Goal: Task Accomplishment & Management: Manage account settings

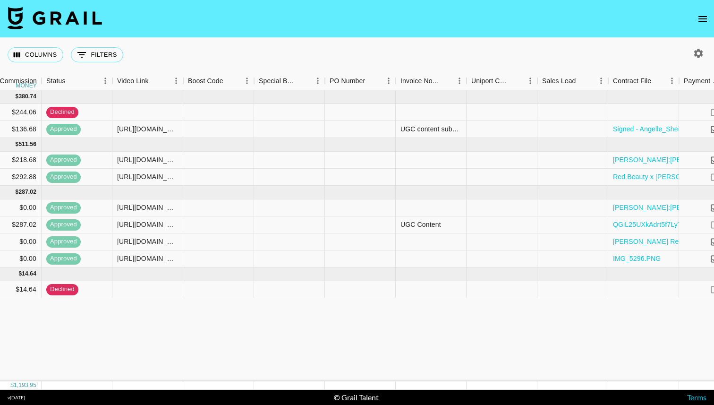
scroll to position [0, 1433]
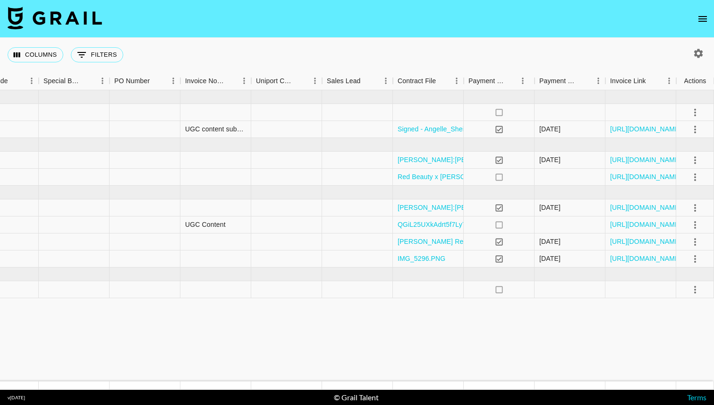
click at [697, 11] on button "open drawer" at bounding box center [702, 18] width 19 height 19
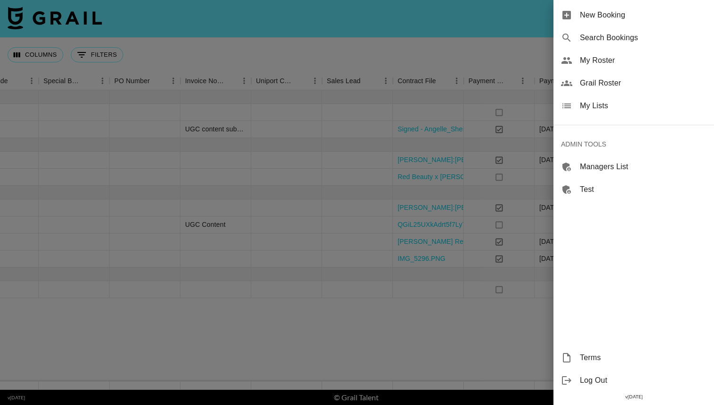
click at [644, 112] on div "My Lists" at bounding box center [634, 105] width 161 height 23
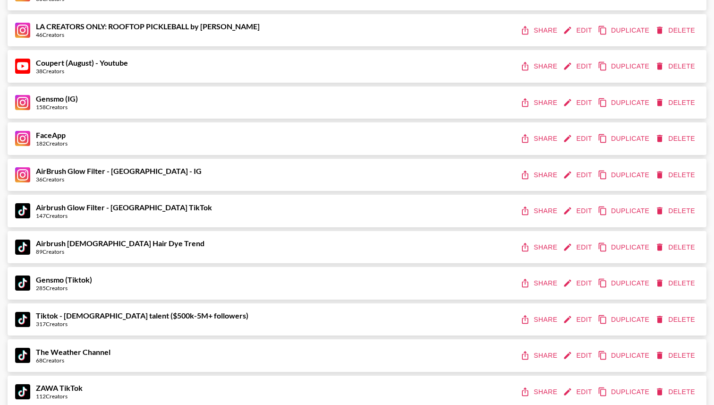
scroll to position [510, 0]
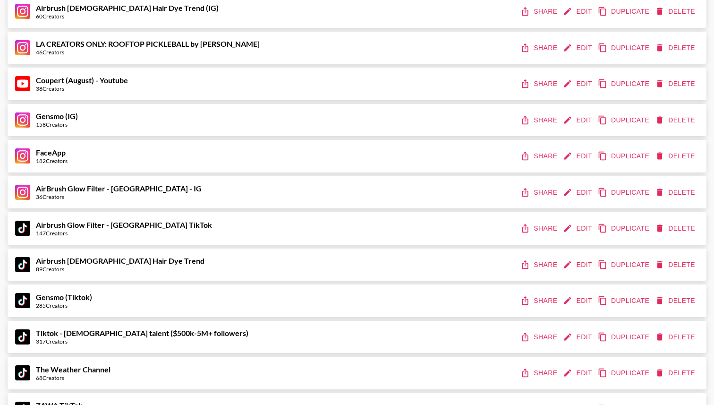
click at [570, 163] on button "Edit" at bounding box center [578, 155] width 35 height 17
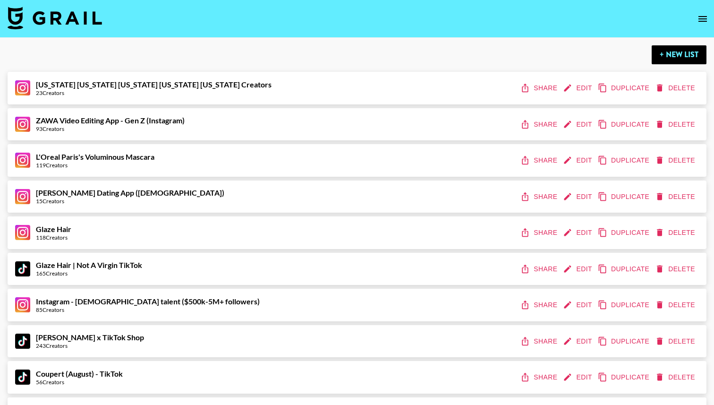
select select "Brand"
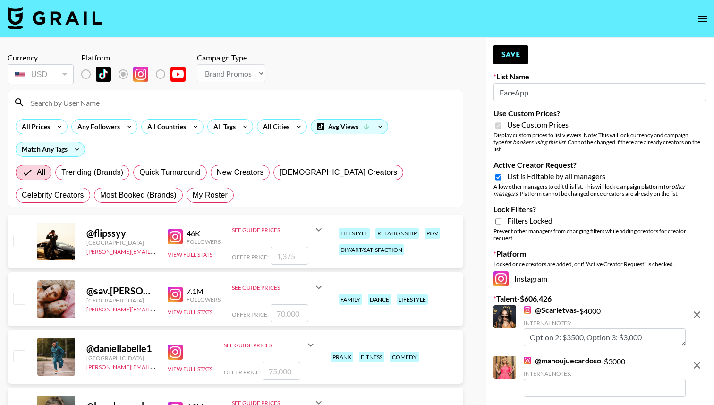
click at [517, 171] on span "List is Editable by all managers" at bounding box center [556, 175] width 98 height 9
click at [502, 173] on input "Active Creator Request?" at bounding box center [498, 177] width 6 height 9
checkbox input "false"
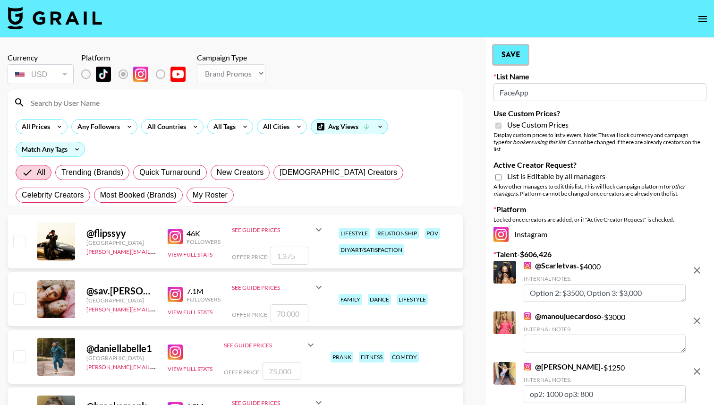
click at [515, 62] on button "Save" at bounding box center [511, 54] width 34 height 19
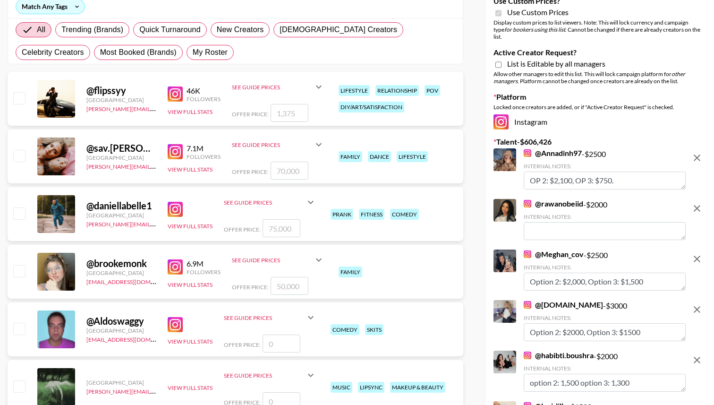
scroll to position [186, 0]
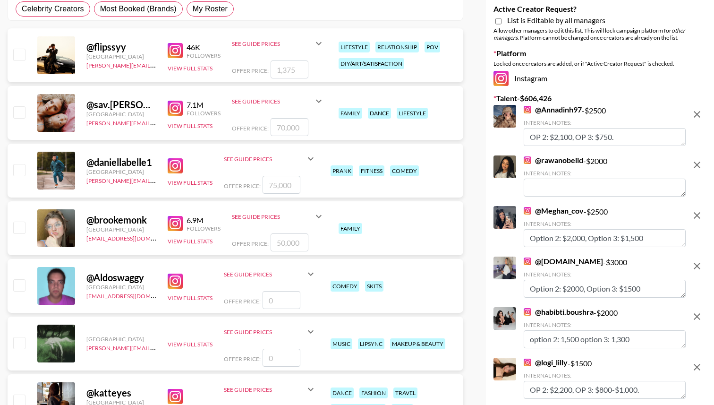
click at [695, 162] on icon "remove" at bounding box center [697, 165] width 7 height 7
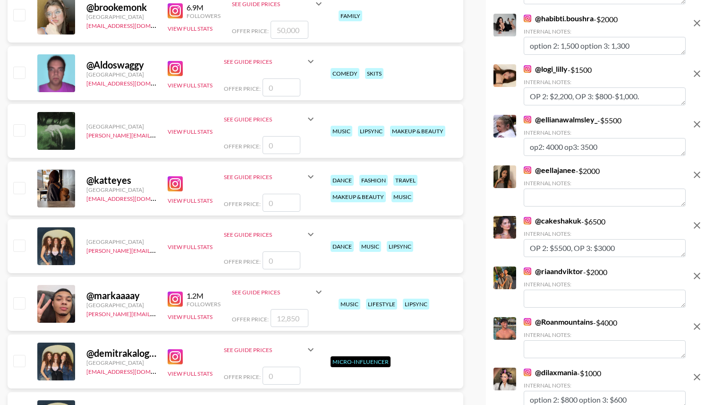
scroll to position [434, 0]
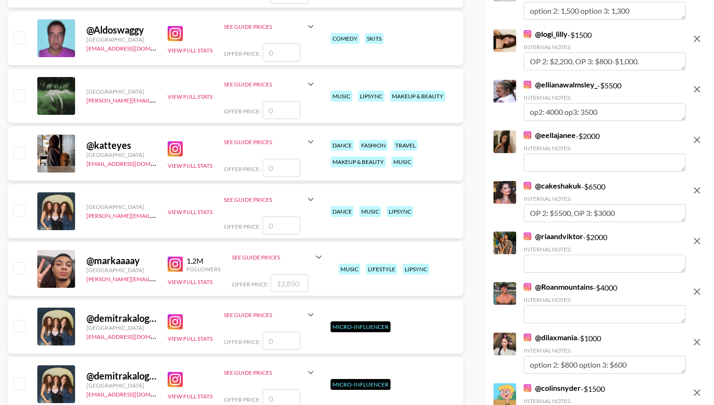
click at [700, 134] on icon "remove" at bounding box center [697, 139] width 11 height 11
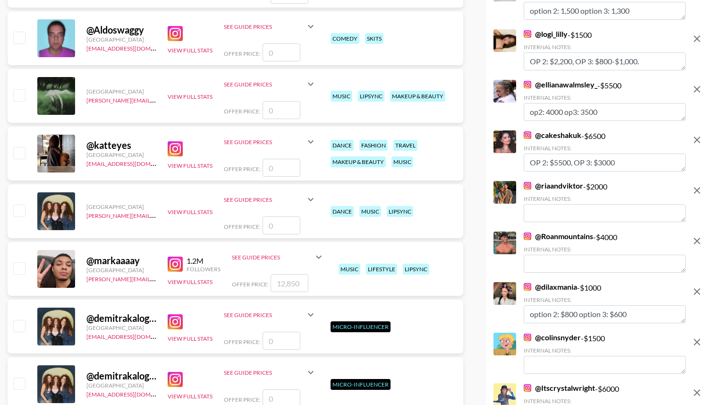
click at [697, 187] on icon "remove" at bounding box center [697, 190] width 7 height 7
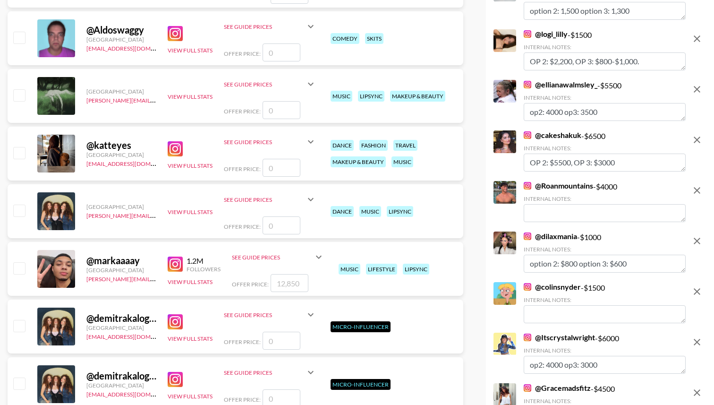
click at [696, 187] on icon "remove" at bounding box center [697, 190] width 7 height 7
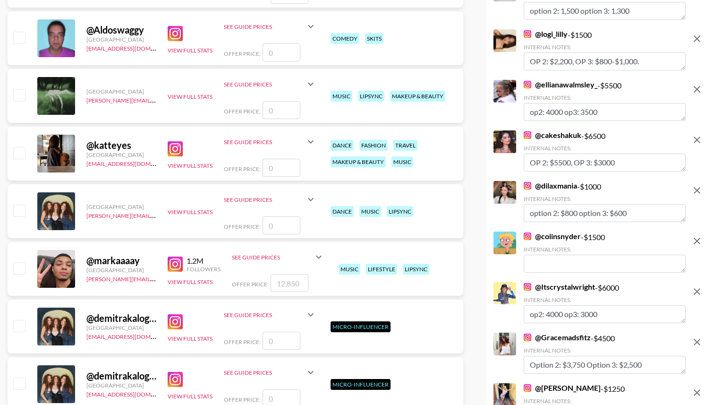
click at [698, 235] on icon "remove" at bounding box center [697, 240] width 11 height 11
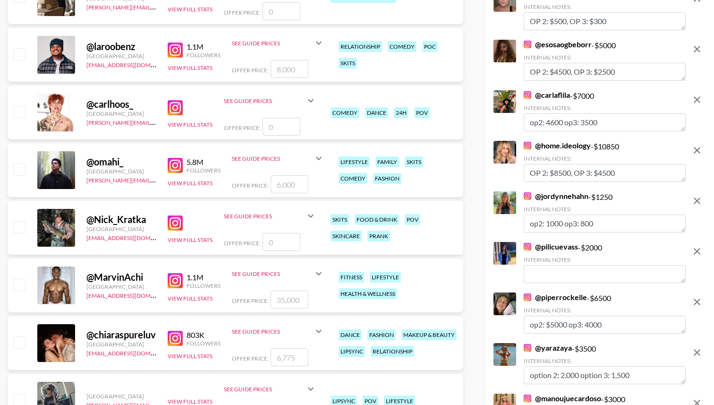
scroll to position [889, 0]
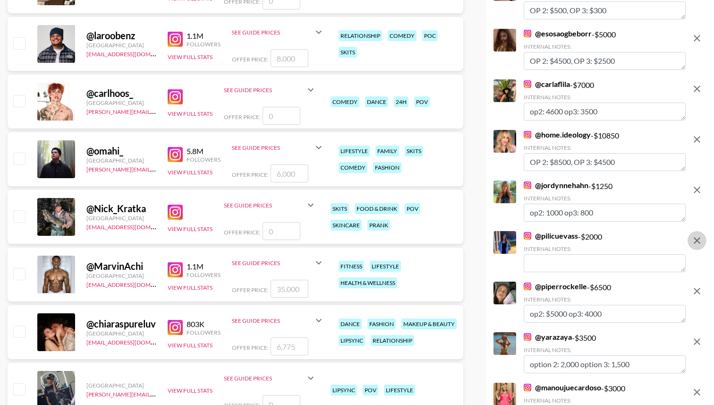
click at [699, 235] on icon "remove" at bounding box center [697, 240] width 11 height 11
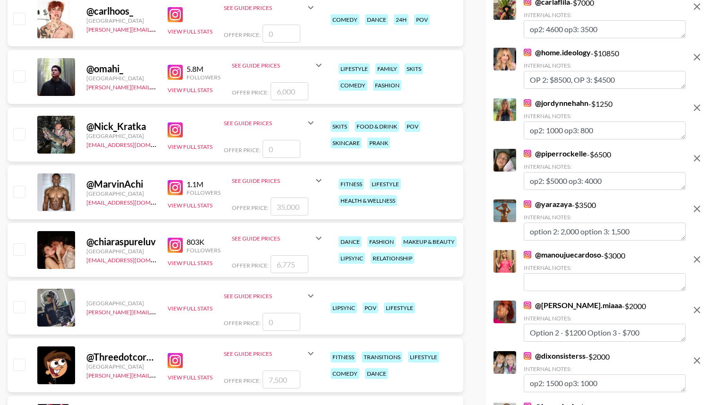
scroll to position [987, 0]
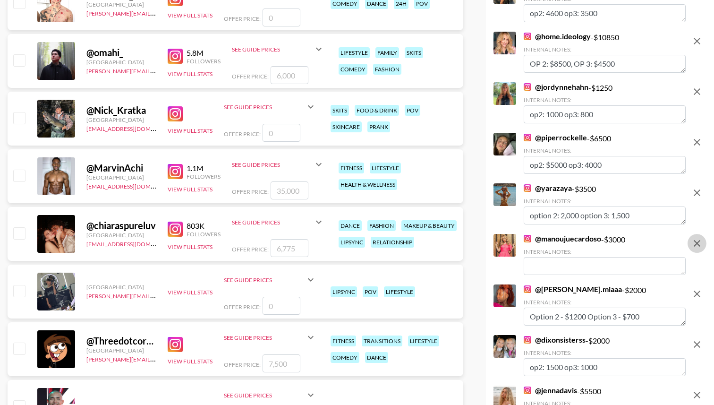
click at [695, 240] on icon "remove" at bounding box center [697, 243] width 7 height 7
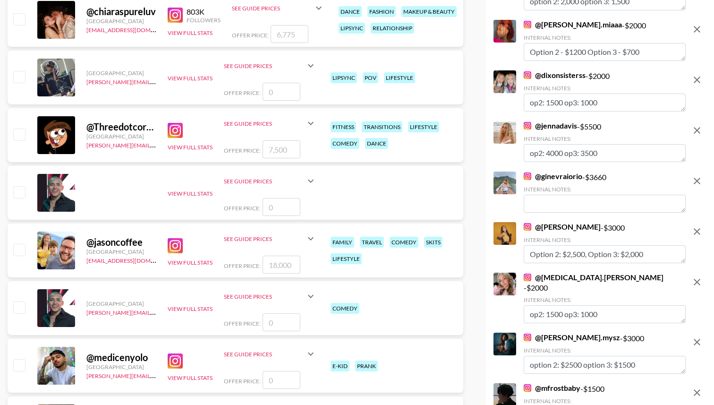
scroll to position [1211, 0]
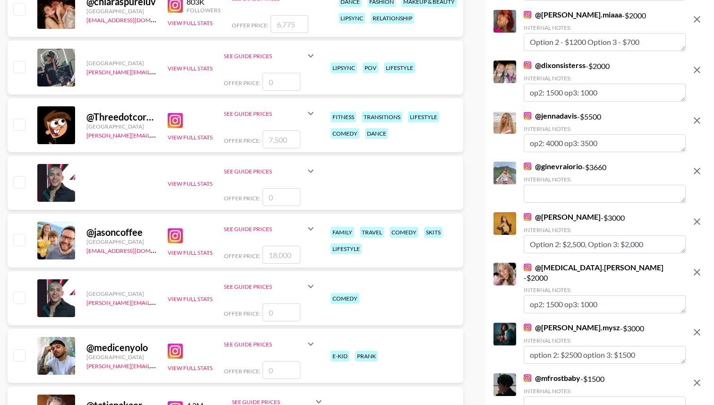
click at [698, 168] on icon "remove" at bounding box center [697, 171] width 7 height 7
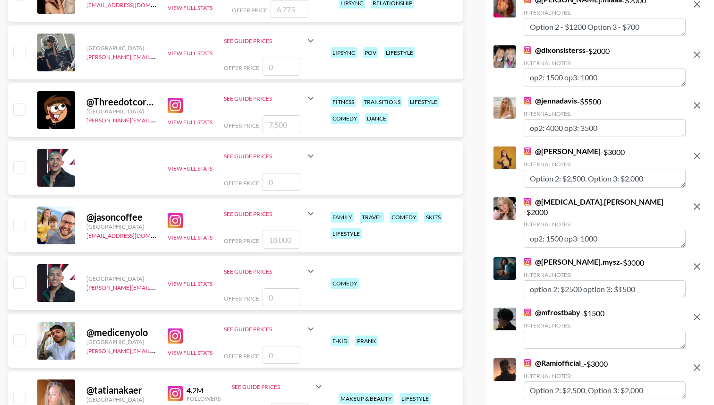
scroll to position [11, 0]
click at [701, 311] on icon "remove" at bounding box center [697, 316] width 11 height 11
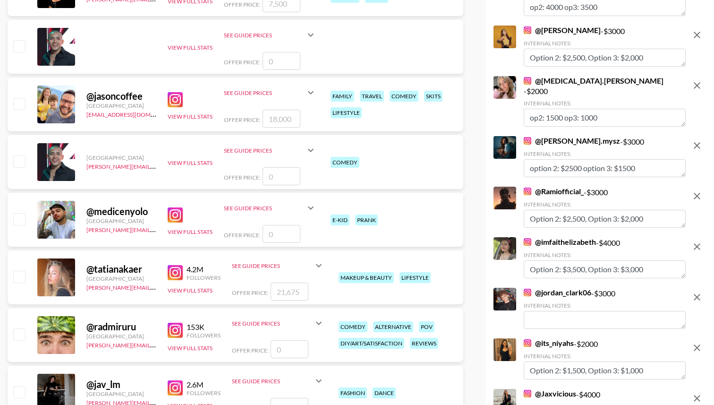
scroll to position [1382, 0]
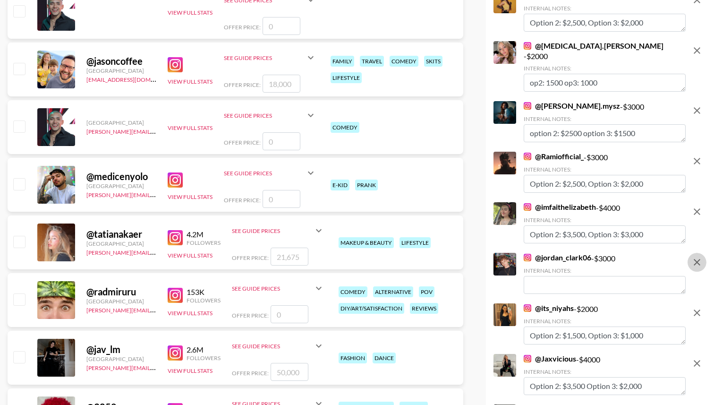
click at [694, 259] on icon "remove" at bounding box center [697, 262] width 7 height 7
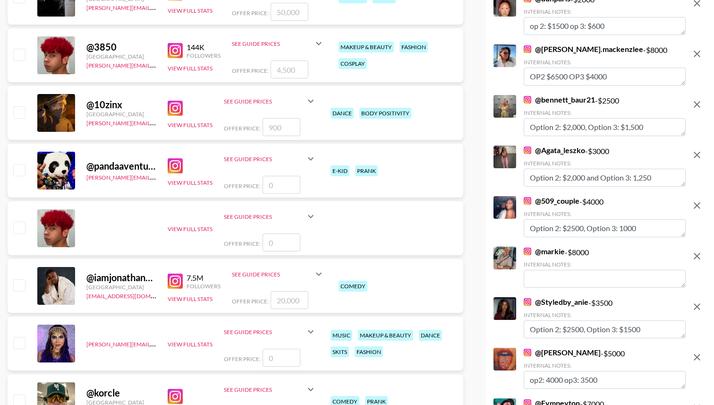
scroll to position [1757, 0]
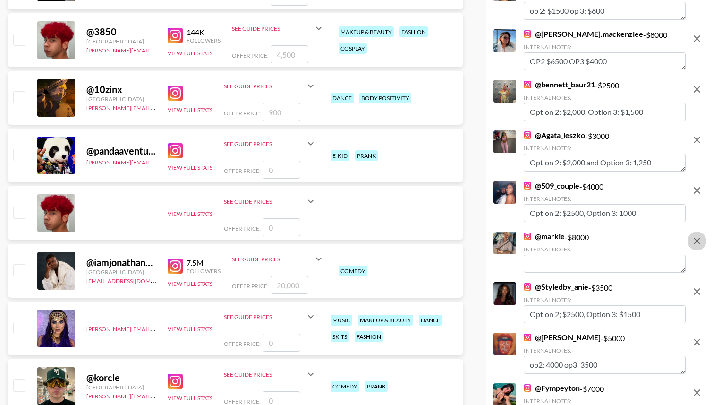
click at [692, 235] on icon "remove" at bounding box center [697, 240] width 11 height 11
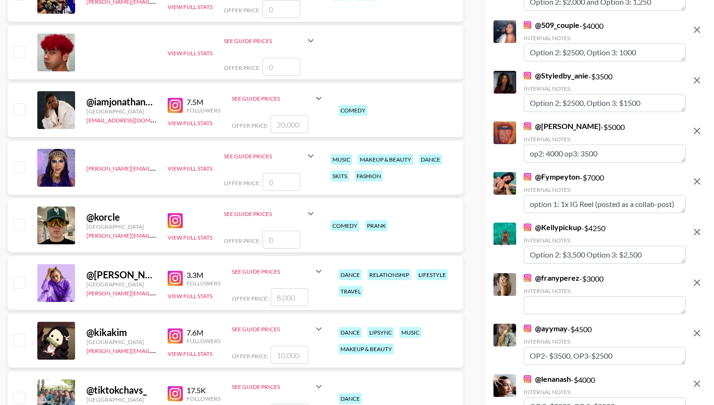
scroll to position [1938, 0]
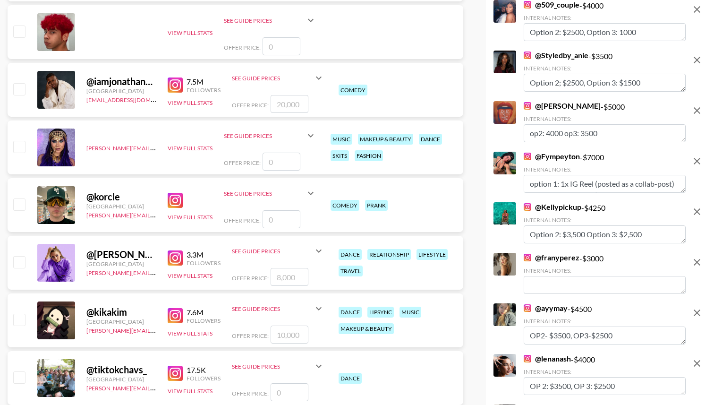
click at [696, 256] on icon "remove" at bounding box center [697, 261] width 11 height 11
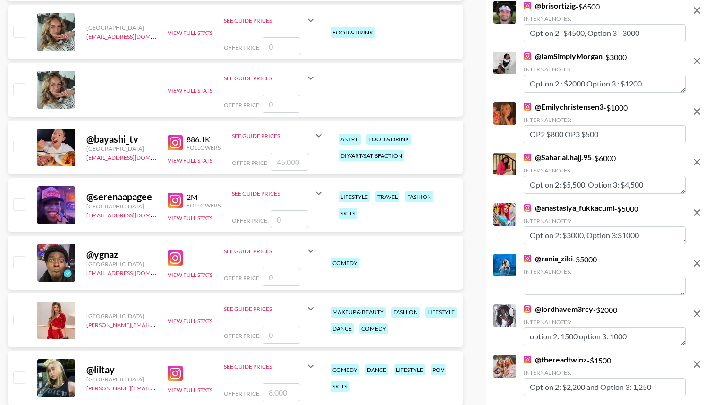
scroll to position [2353, 0]
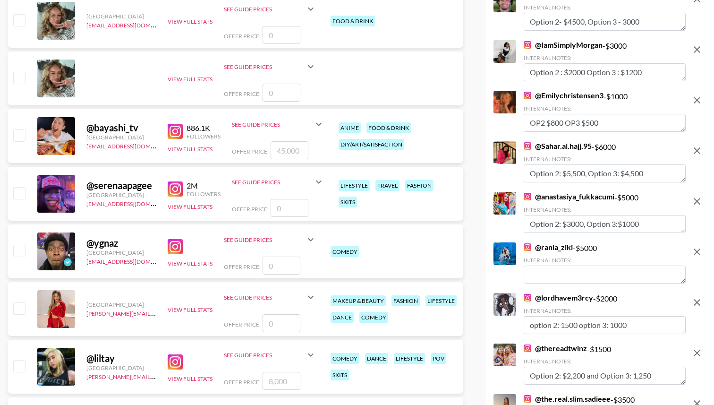
click at [695, 246] on icon "remove" at bounding box center [697, 251] width 11 height 11
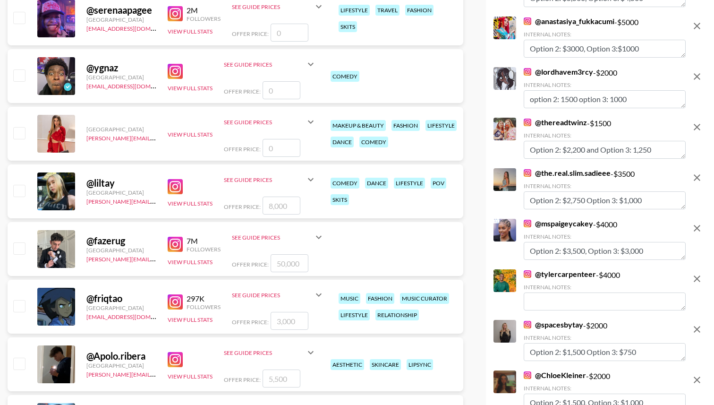
scroll to position [2532, 0]
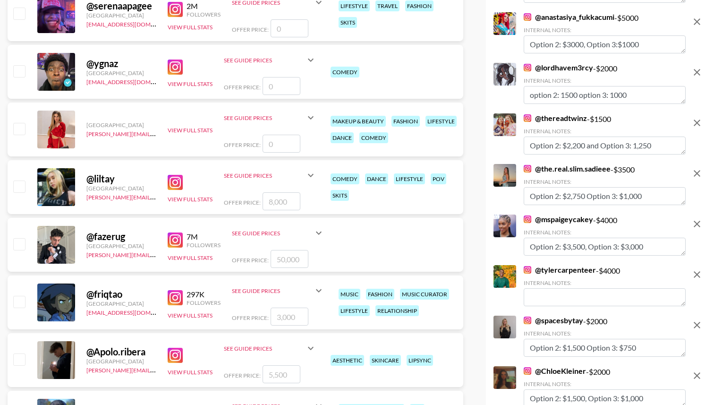
click at [693, 269] on icon "remove" at bounding box center [697, 274] width 11 height 11
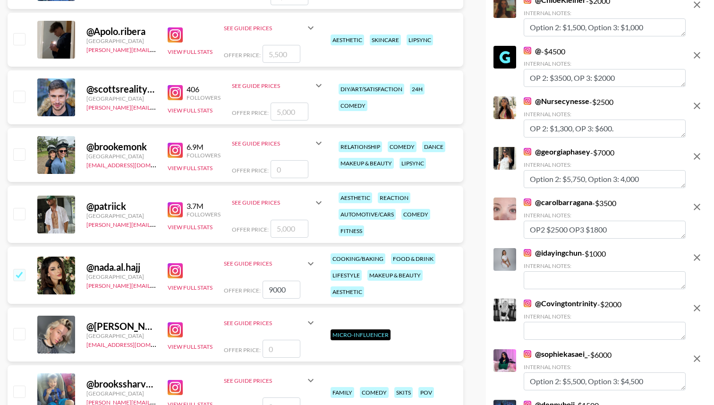
scroll to position [2857, 0]
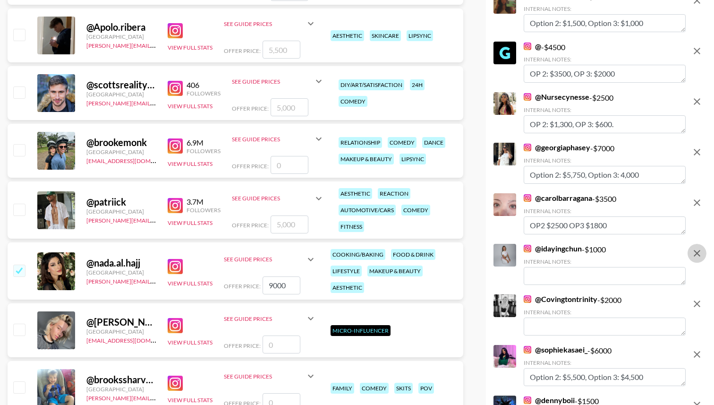
click at [696, 248] on icon "remove" at bounding box center [697, 253] width 11 height 11
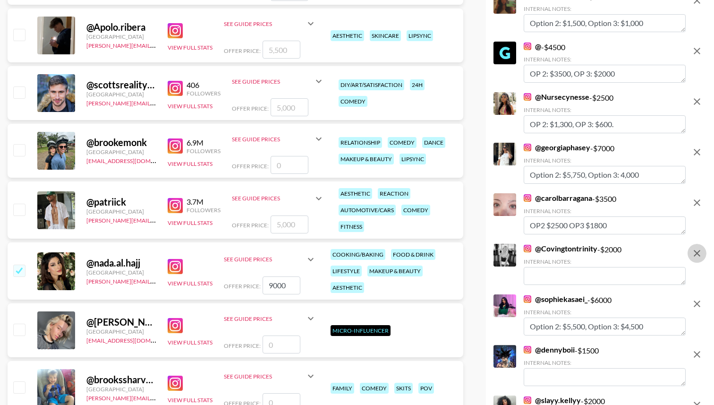
click at [696, 248] on icon "remove" at bounding box center [697, 253] width 11 height 11
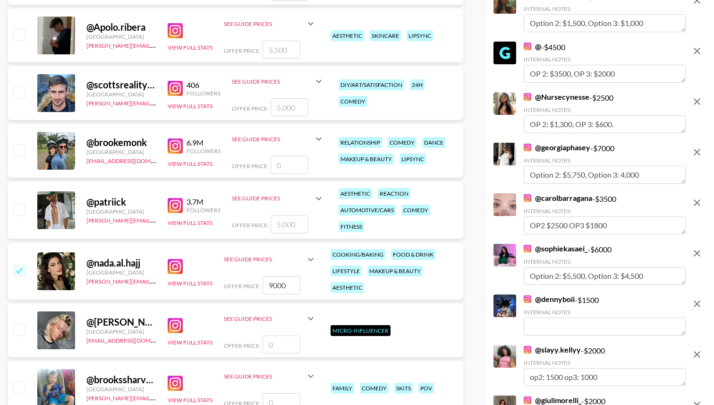
click at [696, 298] on icon "remove" at bounding box center [697, 303] width 11 height 11
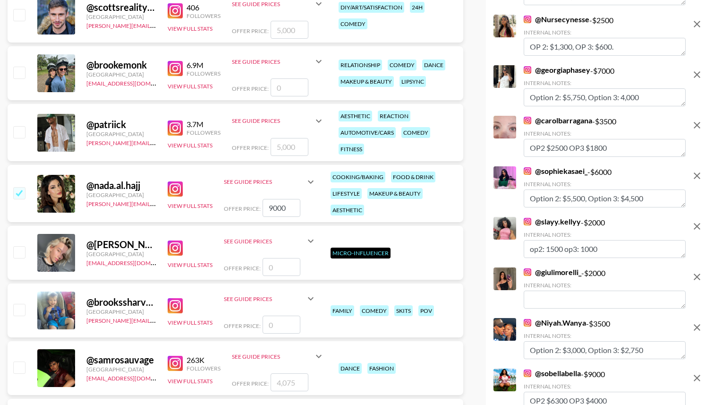
scroll to position [2961, 0]
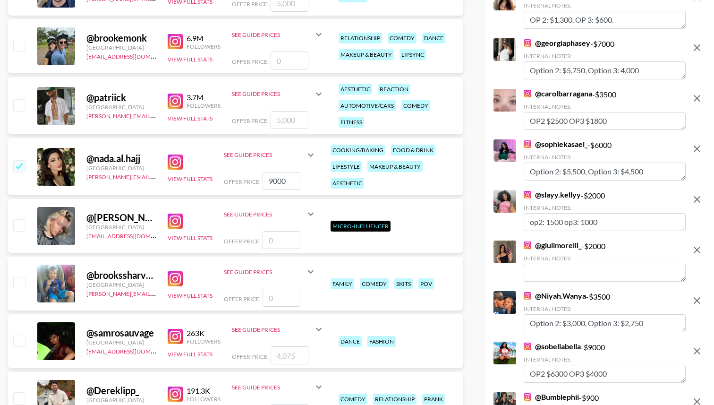
click at [699, 244] on icon "remove" at bounding box center [697, 249] width 11 height 11
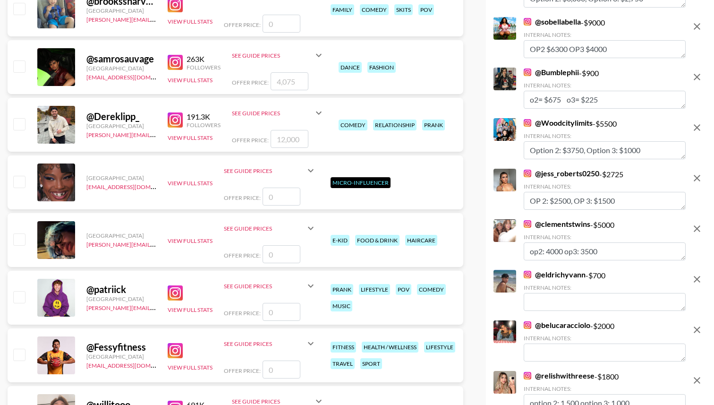
scroll to position [3245, 0]
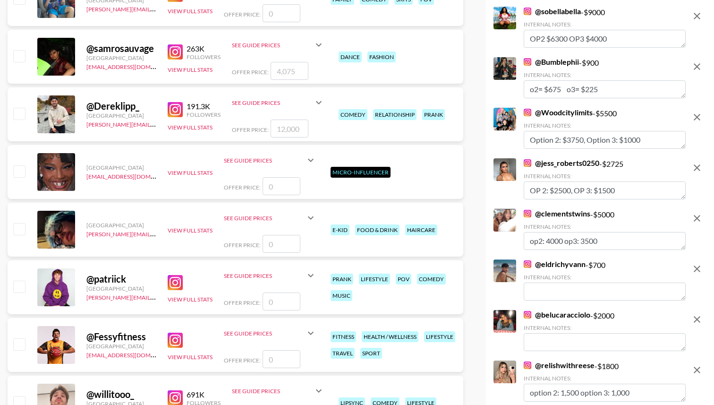
click at [696, 263] on icon "remove" at bounding box center [697, 268] width 11 height 11
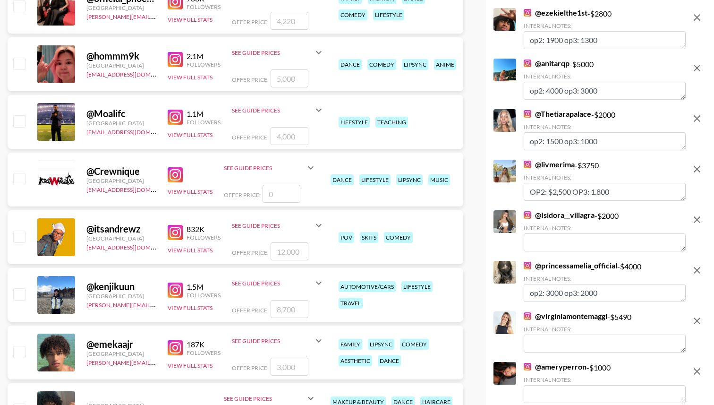
scroll to position [3705, 0]
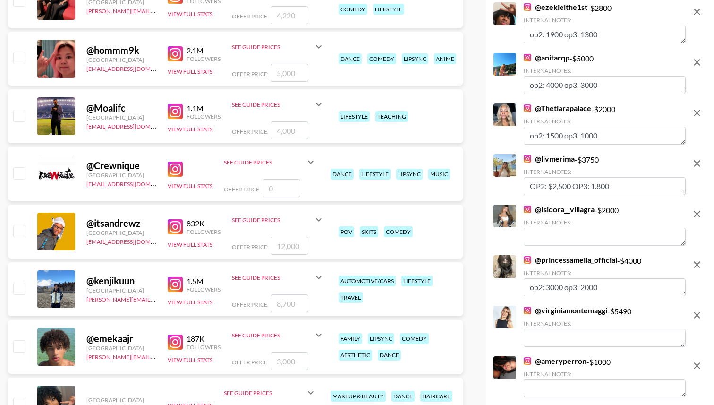
click at [703, 205] on button "remove" at bounding box center [697, 214] width 19 height 19
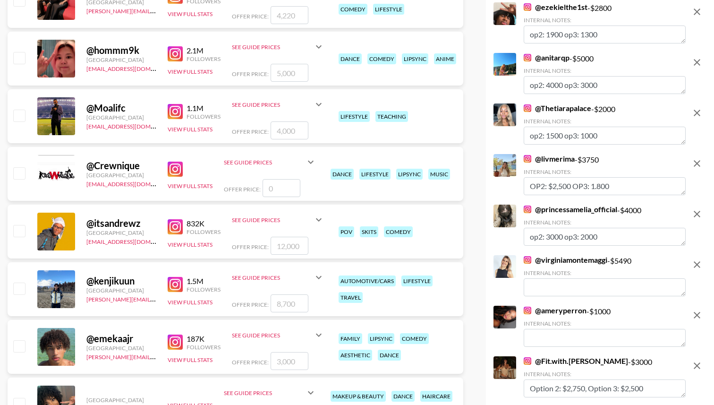
click at [693, 259] on icon "remove" at bounding box center [697, 264] width 11 height 11
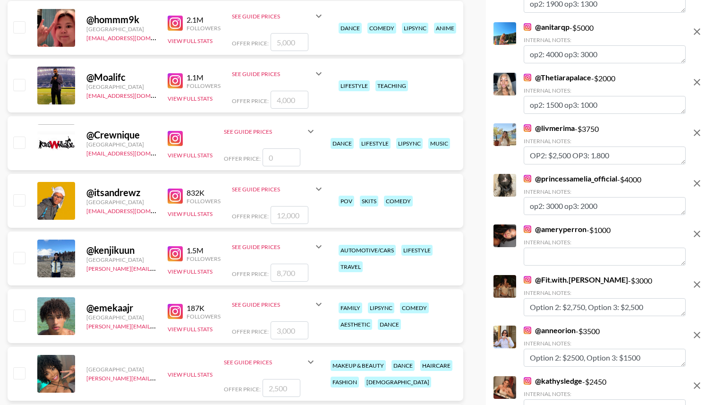
scroll to position [3742, 0]
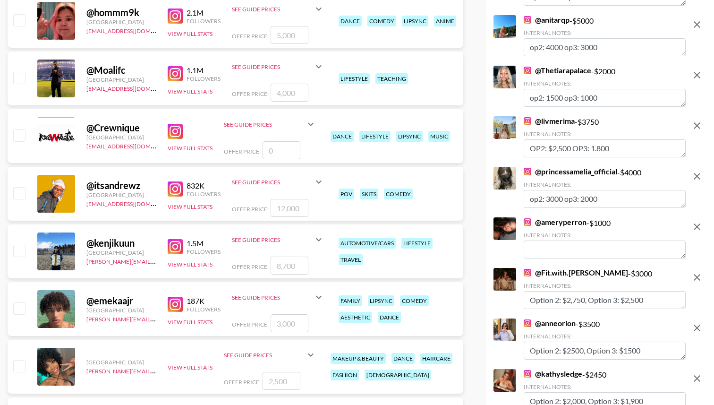
click at [698, 221] on icon "remove" at bounding box center [697, 226] width 11 height 11
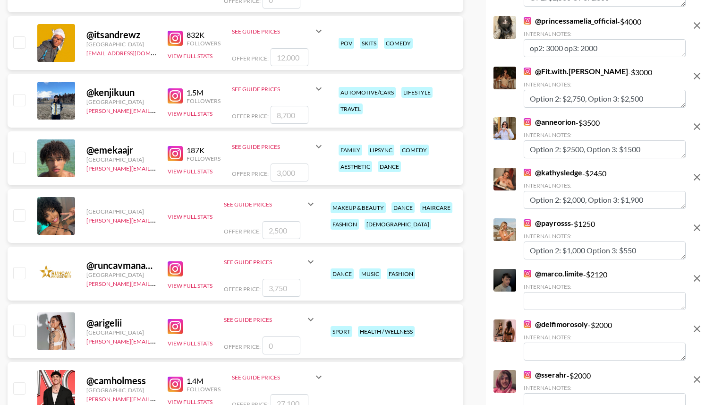
scroll to position [3901, 0]
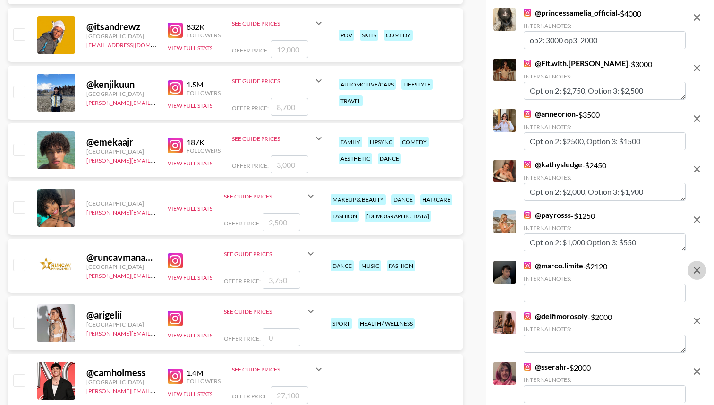
click at [697, 265] on icon "remove" at bounding box center [697, 270] width 11 height 11
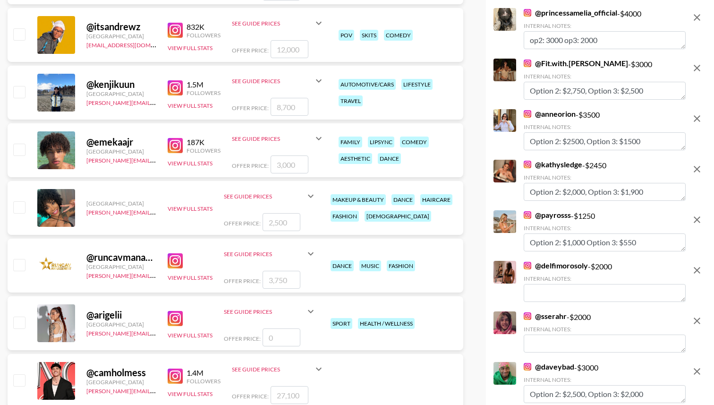
click at [697, 265] on icon "remove" at bounding box center [697, 270] width 11 height 11
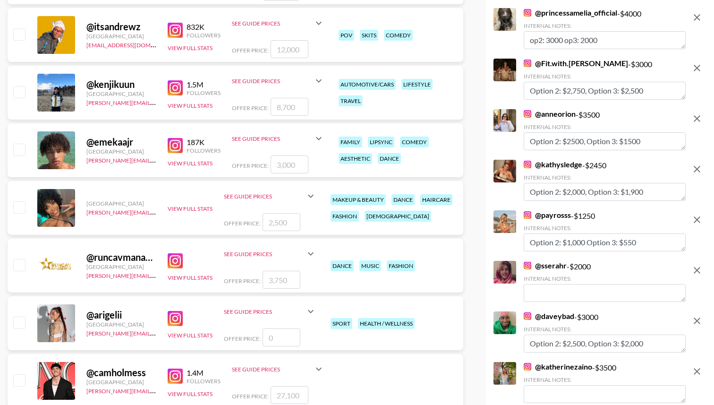
click at [697, 265] on icon "remove" at bounding box center [697, 270] width 11 height 11
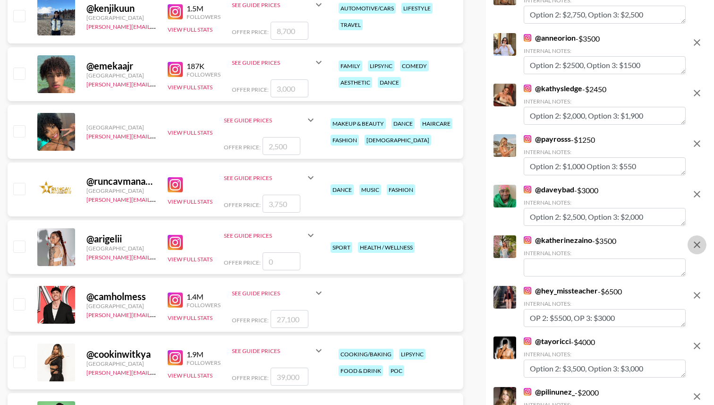
click at [698, 239] on icon "remove" at bounding box center [697, 244] width 11 height 11
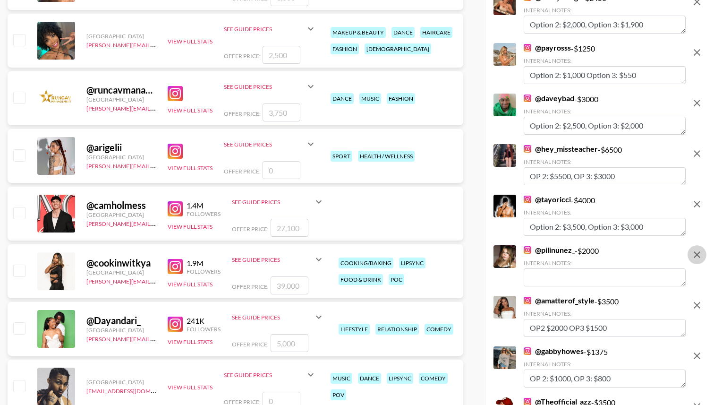
click at [698, 249] on icon "remove" at bounding box center [697, 254] width 11 height 11
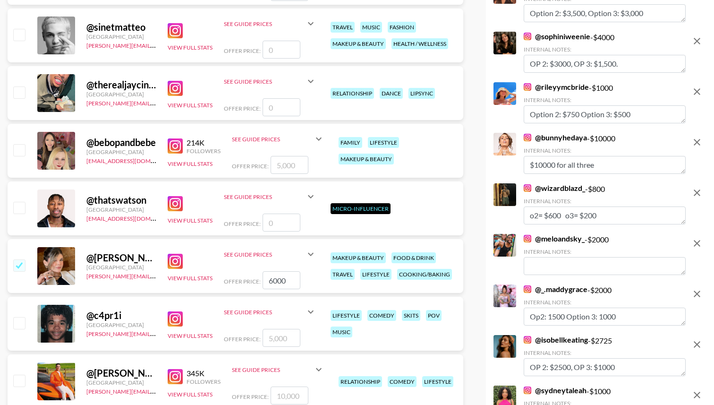
scroll to position [4542, 0]
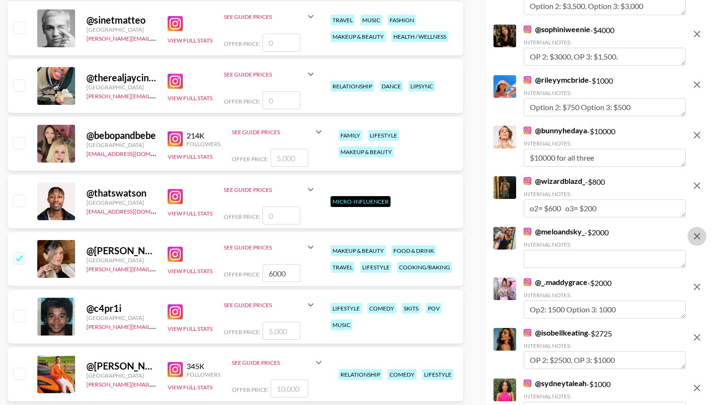
click at [697, 233] on icon "remove" at bounding box center [697, 236] width 7 height 7
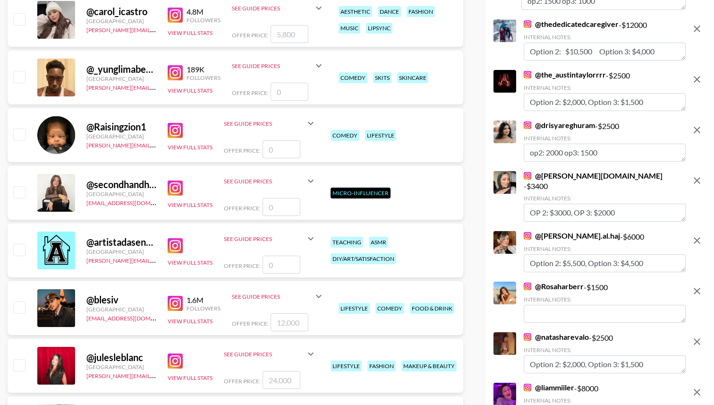
scroll to position [5029, 0]
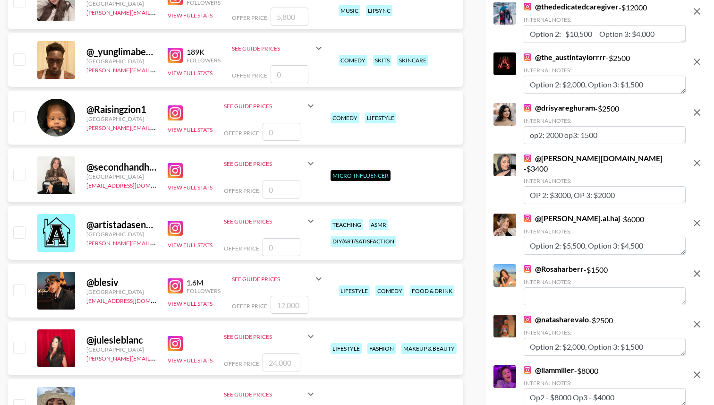
click at [695, 264] on button "remove" at bounding box center [697, 273] width 19 height 19
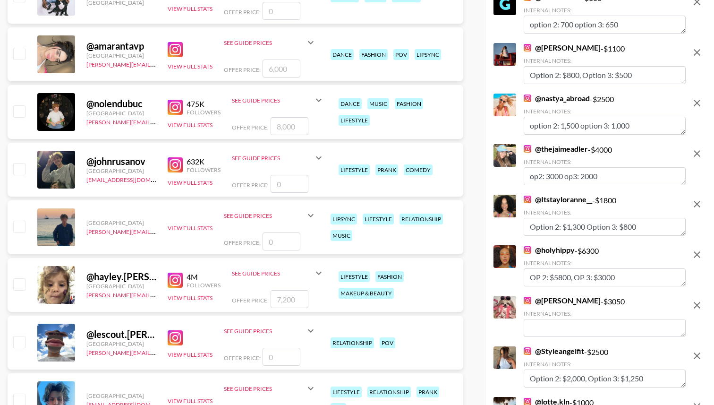
scroll to position [5567, 0]
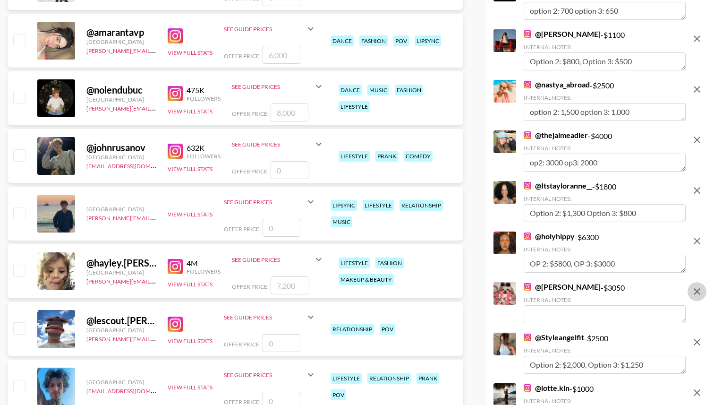
click at [698, 286] on icon "remove" at bounding box center [697, 291] width 11 height 11
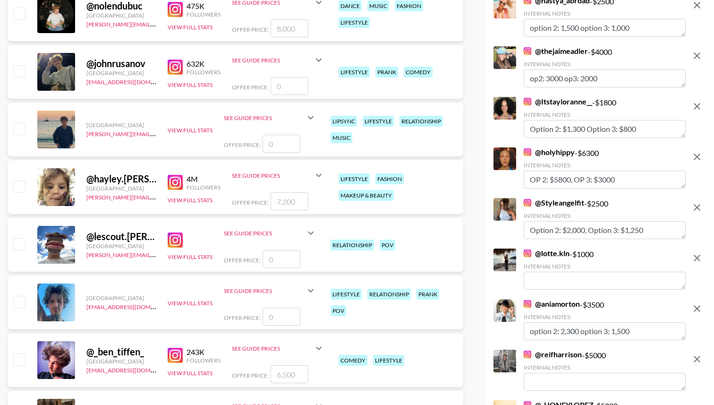
scroll to position [5654, 0]
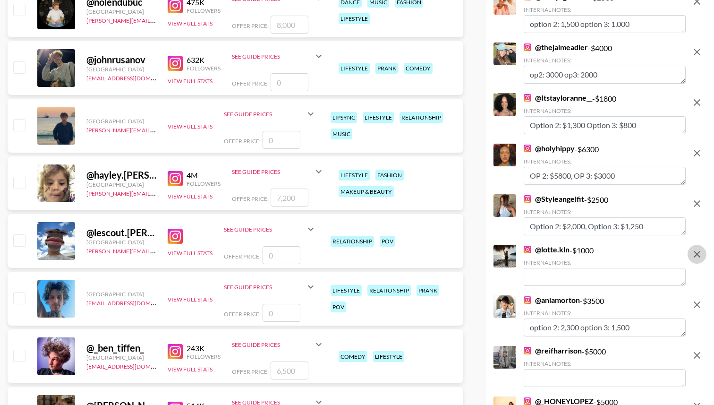
click at [694, 248] on icon "remove" at bounding box center [697, 253] width 11 height 11
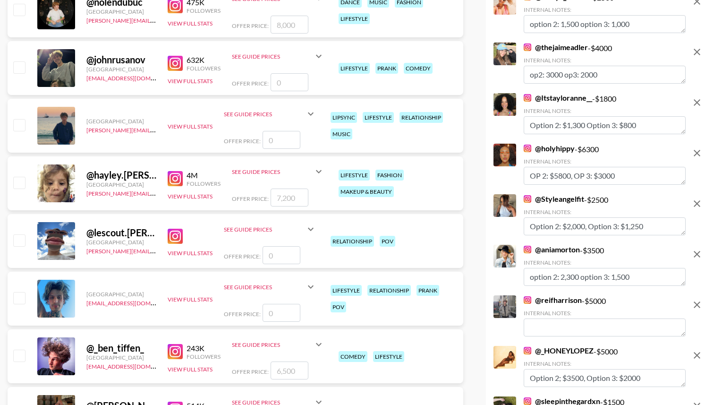
click at [695, 301] on icon "remove" at bounding box center [697, 304] width 7 height 7
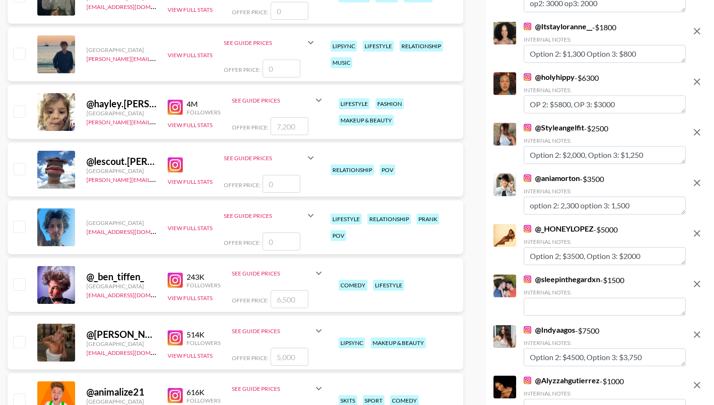
scroll to position [5744, 0]
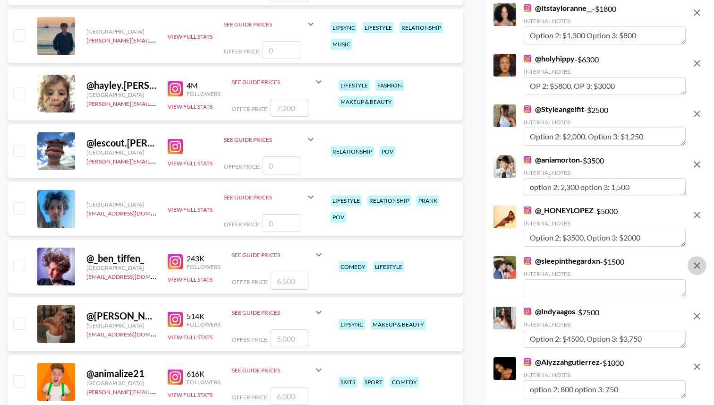
click at [698, 260] on icon "remove" at bounding box center [697, 265] width 11 height 11
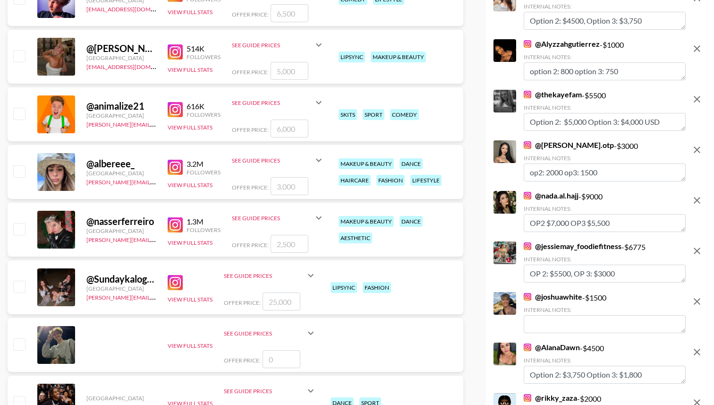
scroll to position [6024, 0]
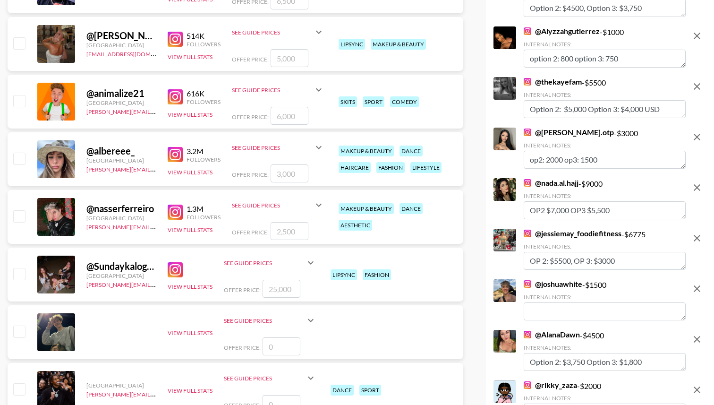
click at [698, 279] on button "remove" at bounding box center [697, 288] width 19 height 19
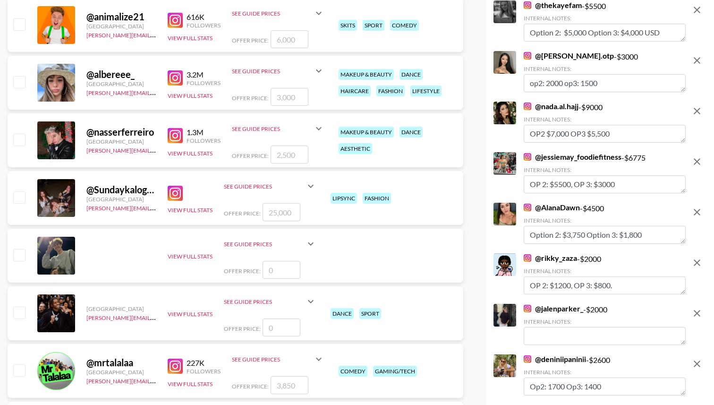
scroll to position [6117, 0]
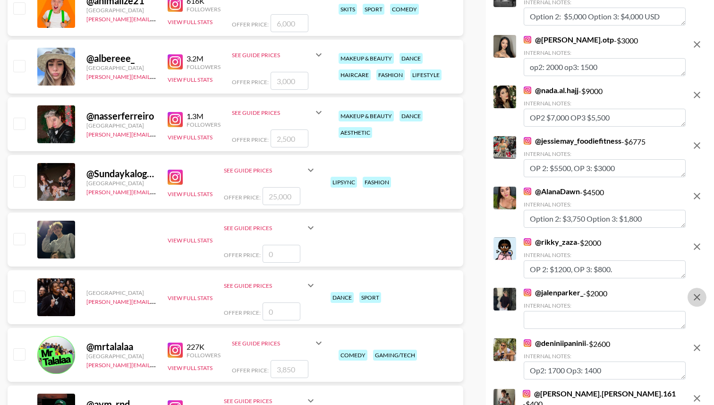
click at [701, 291] on icon "remove" at bounding box center [697, 296] width 11 height 11
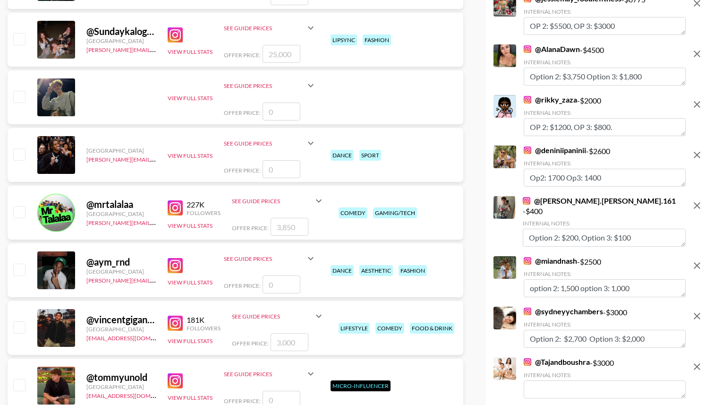
scroll to position [6263, 0]
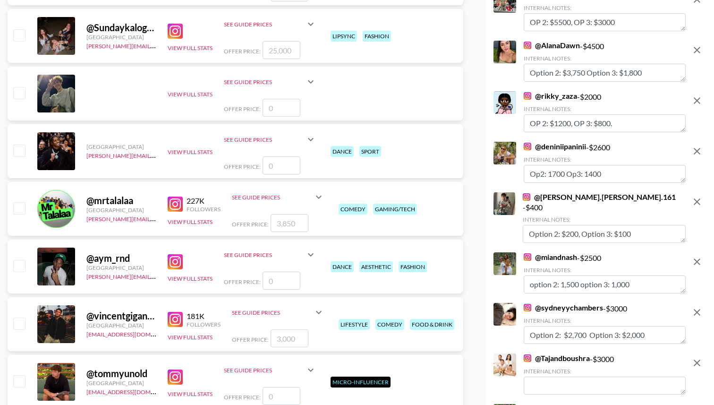
click at [698, 357] on icon "remove" at bounding box center [697, 362] width 11 height 11
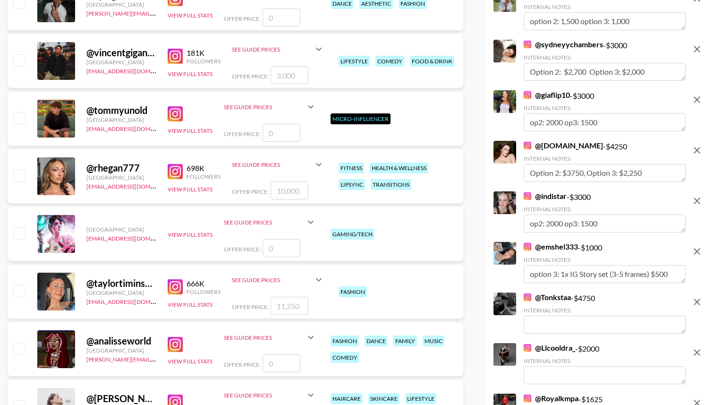
scroll to position [6538, 0]
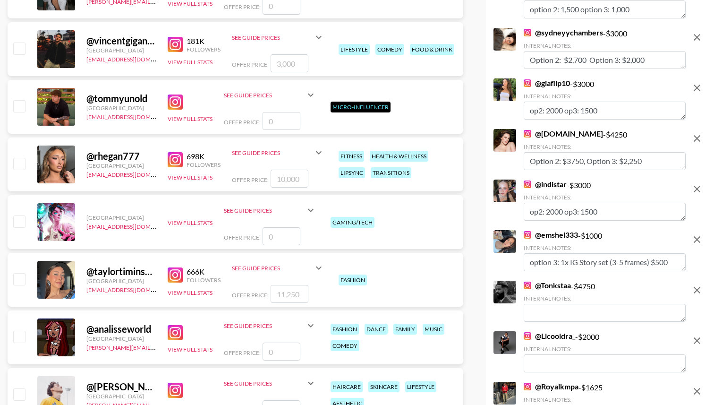
click at [701, 284] on icon "remove" at bounding box center [697, 289] width 11 height 11
click at [698, 287] on icon "remove" at bounding box center [697, 290] width 7 height 7
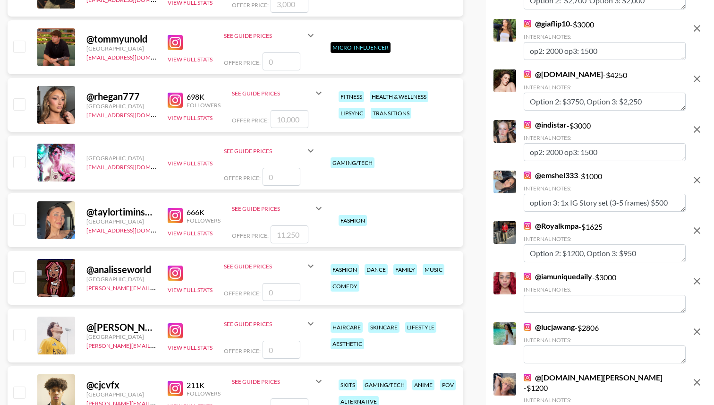
scroll to position [6625, 0]
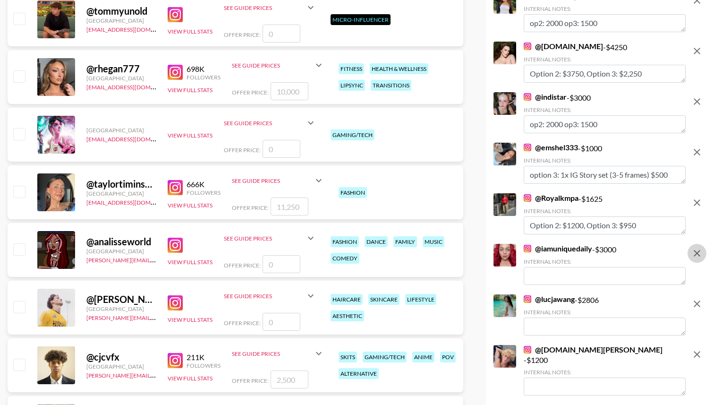
click at [699, 250] on icon "remove" at bounding box center [697, 253] width 7 height 7
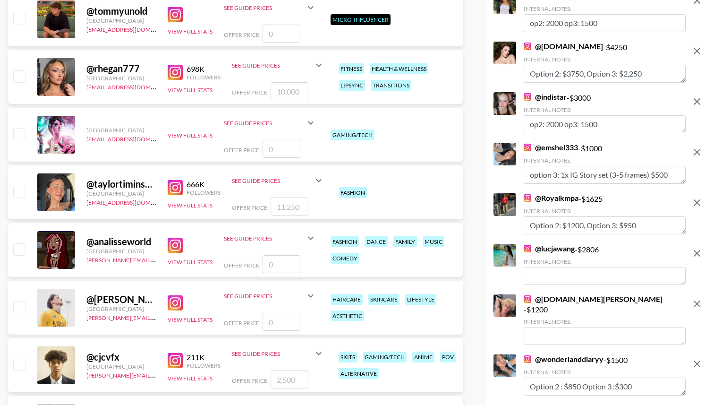
click at [699, 250] on icon "remove" at bounding box center [697, 253] width 7 height 7
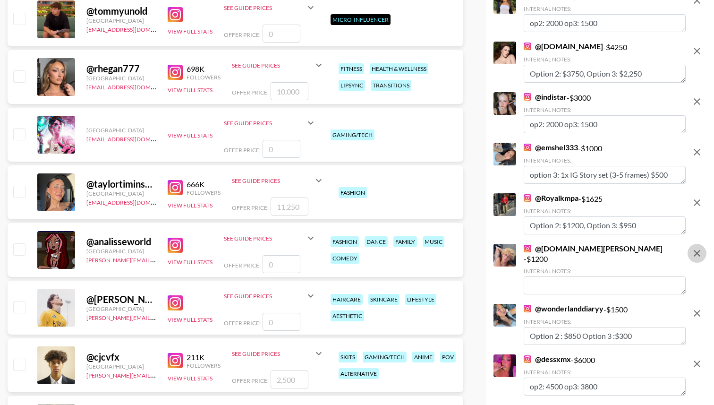
click at [699, 250] on icon "remove" at bounding box center [697, 253] width 7 height 7
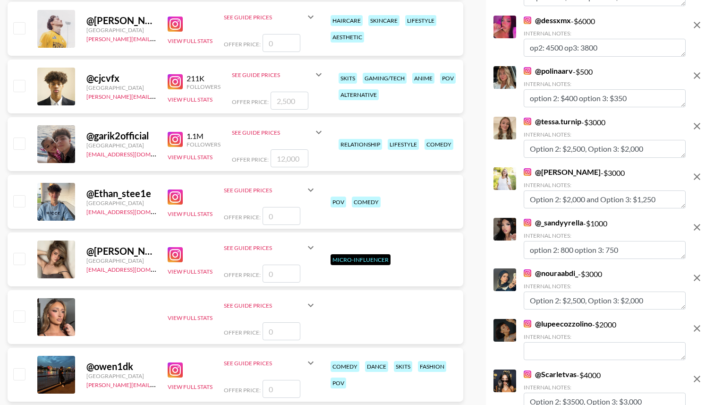
scroll to position [6927, 0]
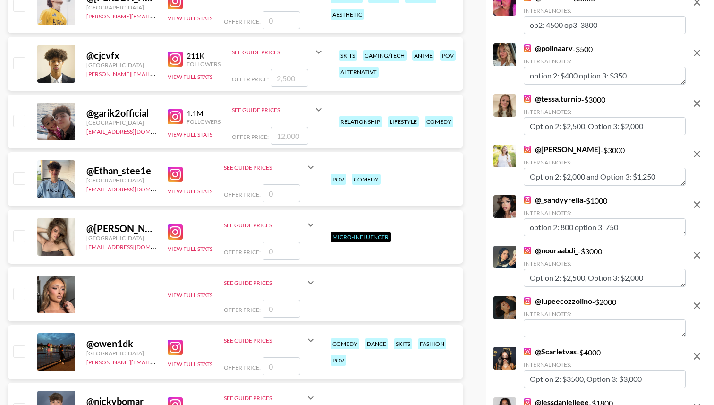
click at [695, 302] on icon "remove" at bounding box center [697, 305] width 7 height 7
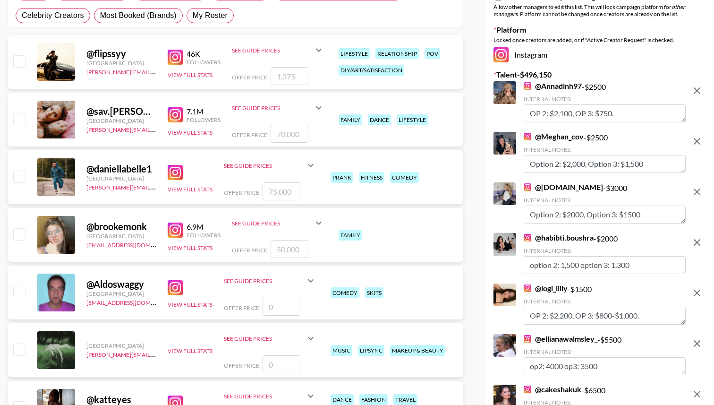
scroll to position [0, 0]
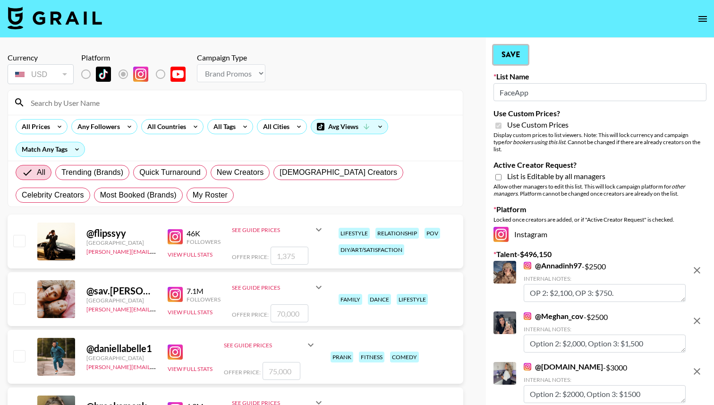
click at [523, 51] on button "Save" at bounding box center [511, 54] width 34 height 19
click at [521, 52] on button "Save" at bounding box center [511, 54] width 34 height 19
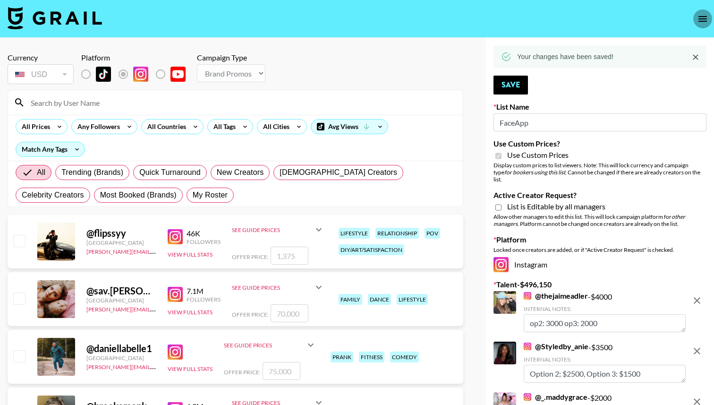
click at [704, 20] on icon "open drawer" at bounding box center [702, 18] width 11 height 11
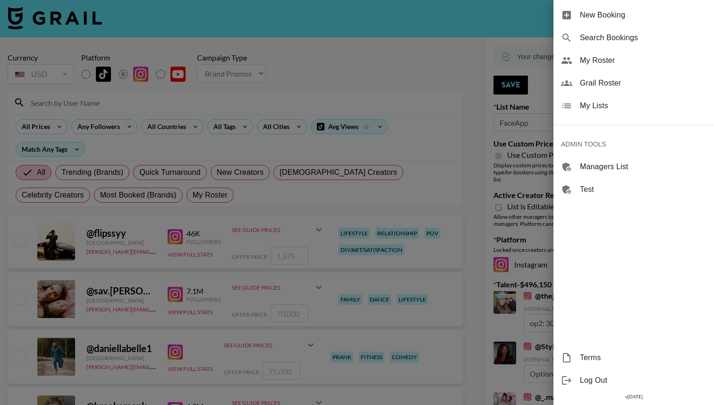
click at [636, 105] on span "My Lists" at bounding box center [643, 105] width 127 height 11
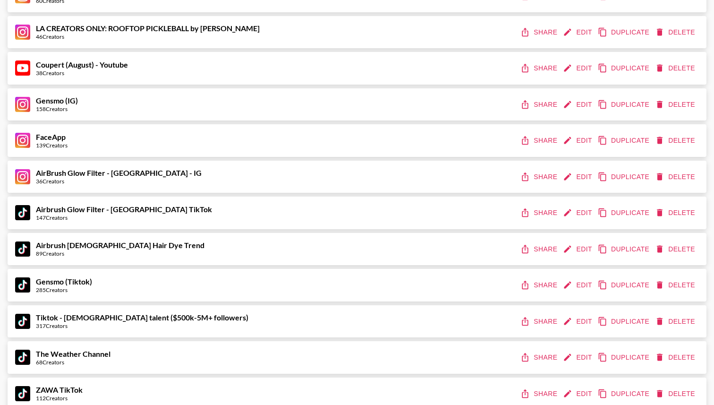
scroll to position [615, 0]
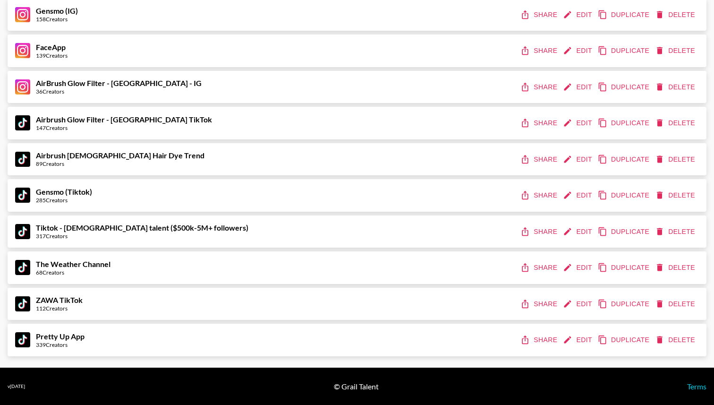
click at [548, 51] on button "Share" at bounding box center [540, 50] width 43 height 17
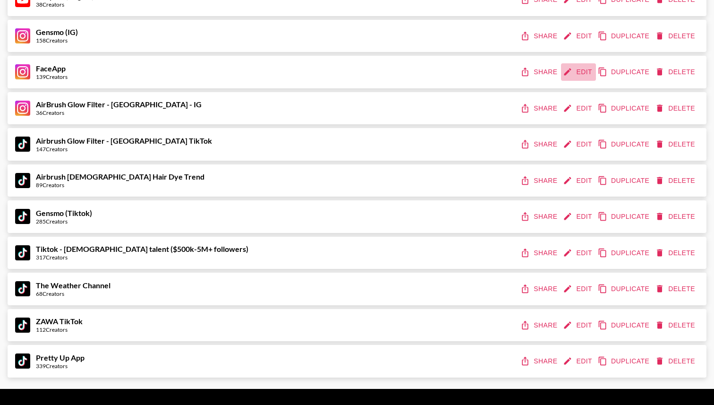
click at [584, 72] on button "Edit" at bounding box center [578, 71] width 35 height 17
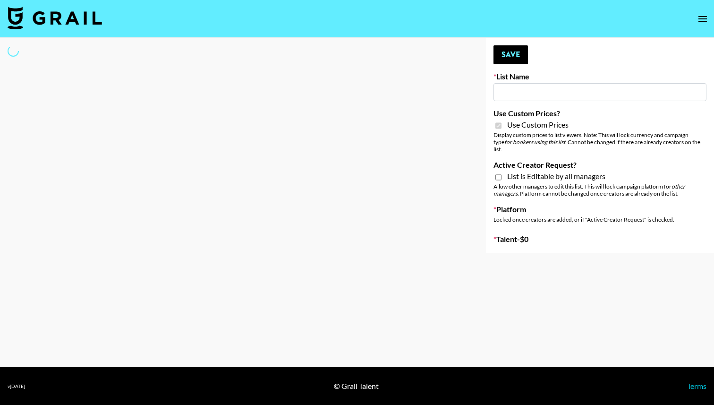
type input "FaceApp"
checkbox input "true"
select select "Brand"
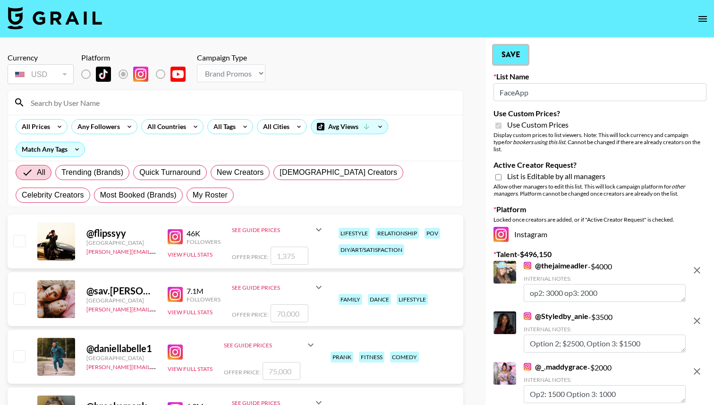
click at [521, 55] on button "Save" at bounding box center [511, 54] width 34 height 19
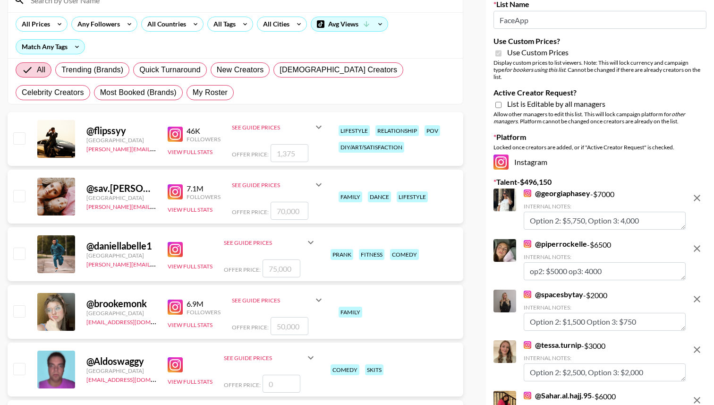
scroll to position [102, 0]
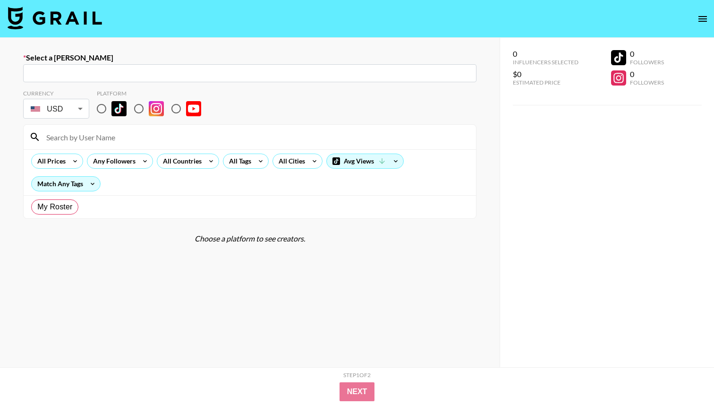
radio input "true"
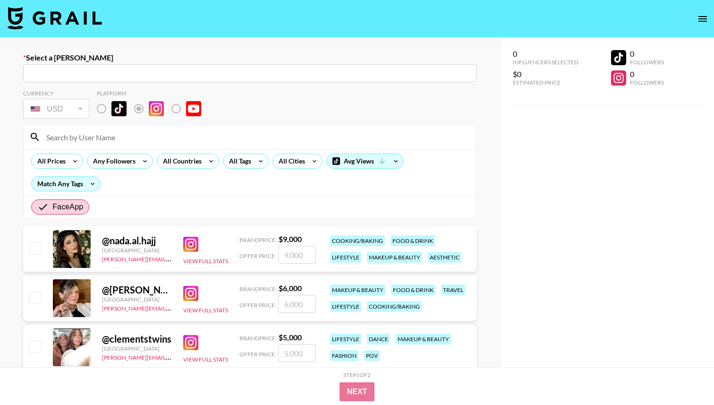
click at [417, 254] on div "makeup & beauty" at bounding box center [394, 257] width 55 height 11
click at [414, 247] on div "cooking/baking food & drink lifestyle makeup & beauty aesthetic" at bounding box center [399, 248] width 145 height 33
